Goal: Browse casually

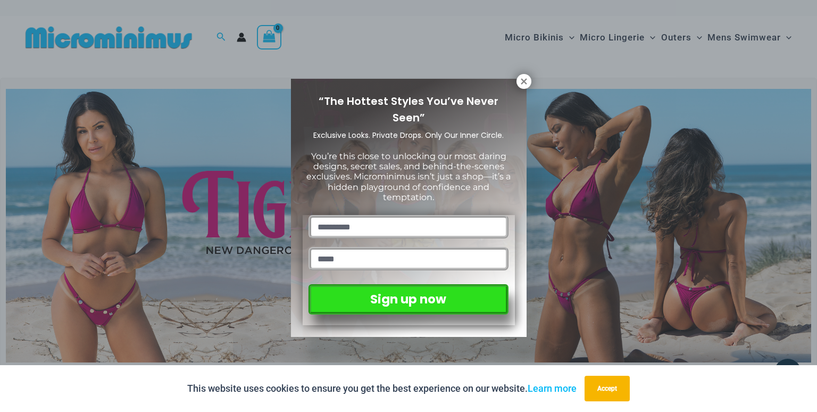
click at [817, 37] on div "“The Hottest Styles You’ve Never Seen” Exclusive Looks. Private Drops. Only Our…" at bounding box center [408, 206] width 817 height 412
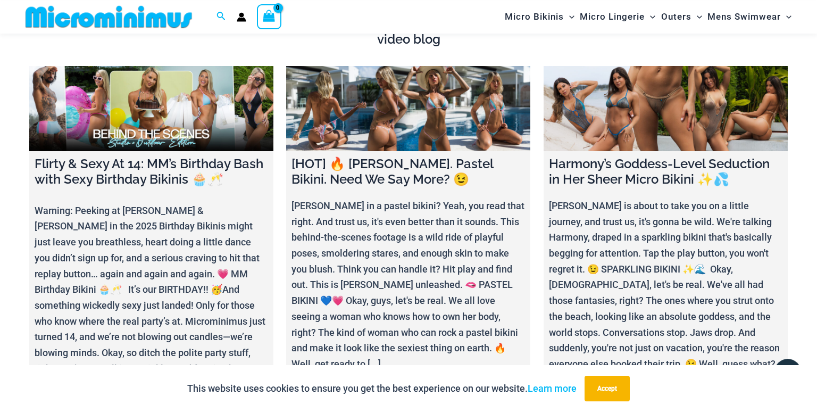
scroll to position [3960, 0]
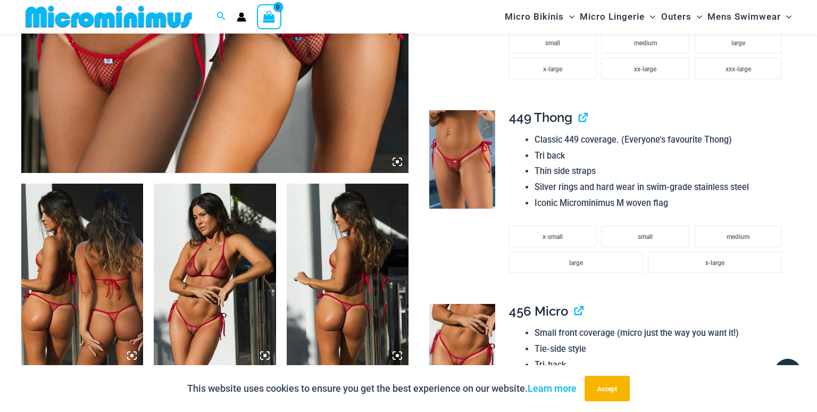
scroll to position [618, 0]
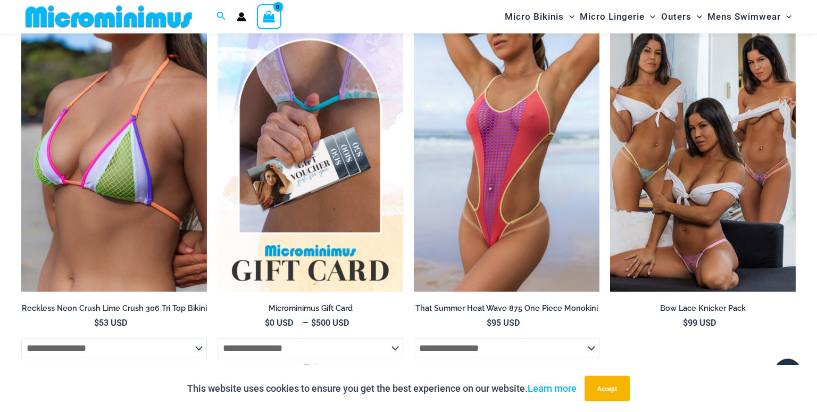
scroll to position [2160, 0]
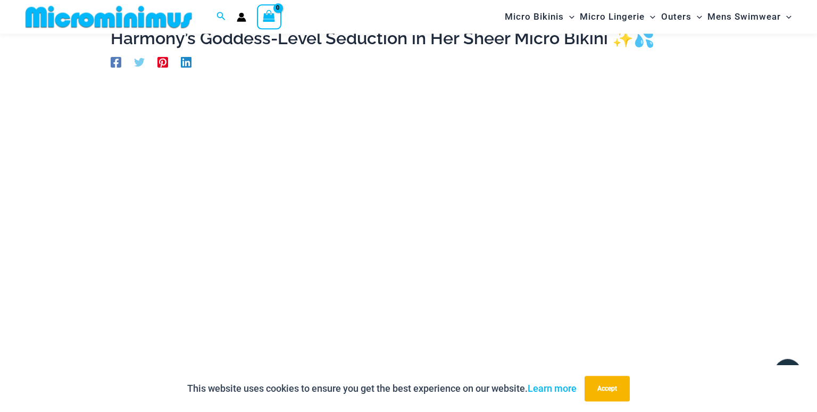
scroll to position [85, 0]
